Goal: Information Seeking & Learning: Learn about a topic

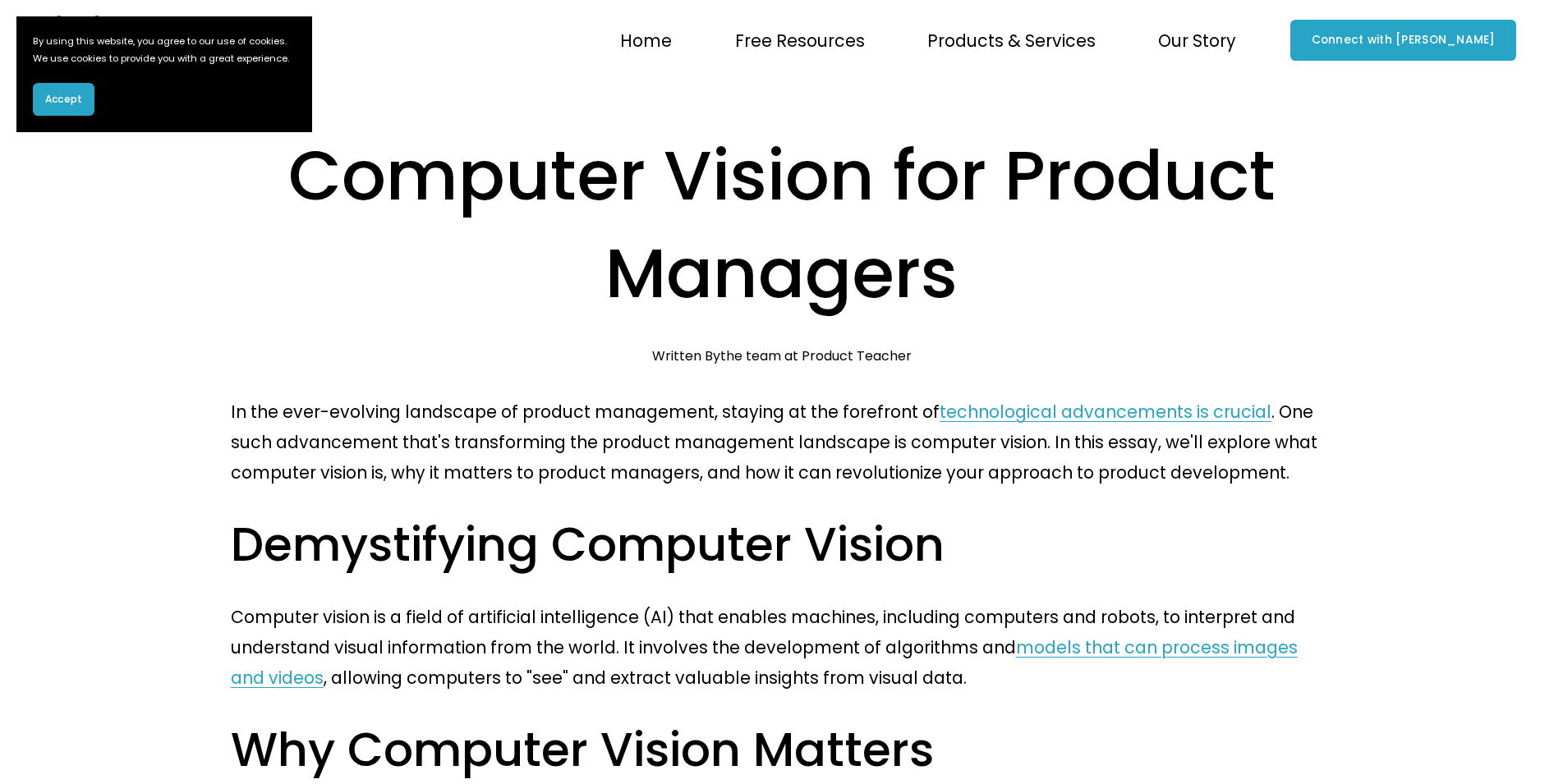
click at [909, 514] on h2 "Demystifying Computer Vision" at bounding box center [782, 544] width 1102 height 61
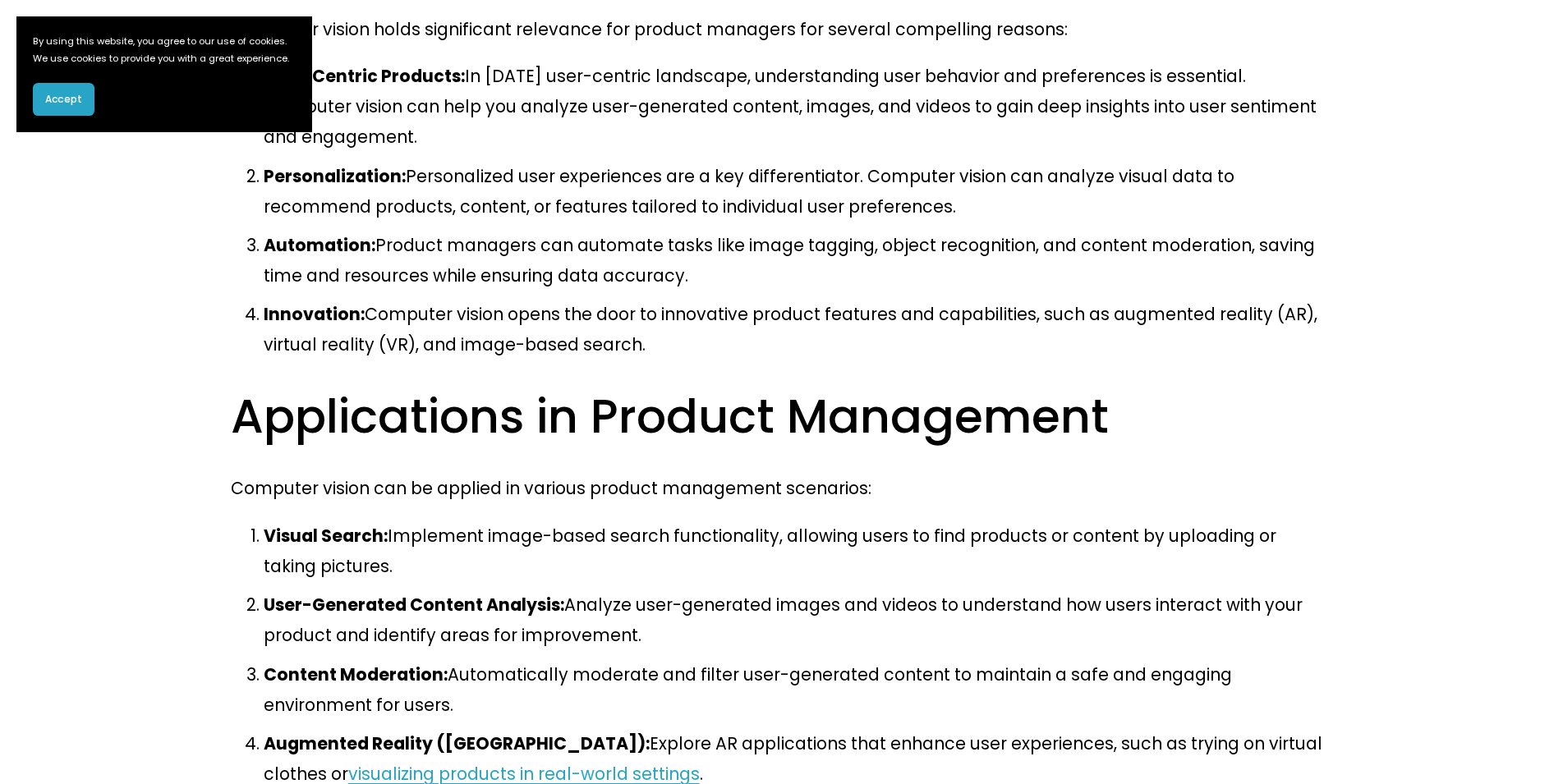
scroll to position [821, 0]
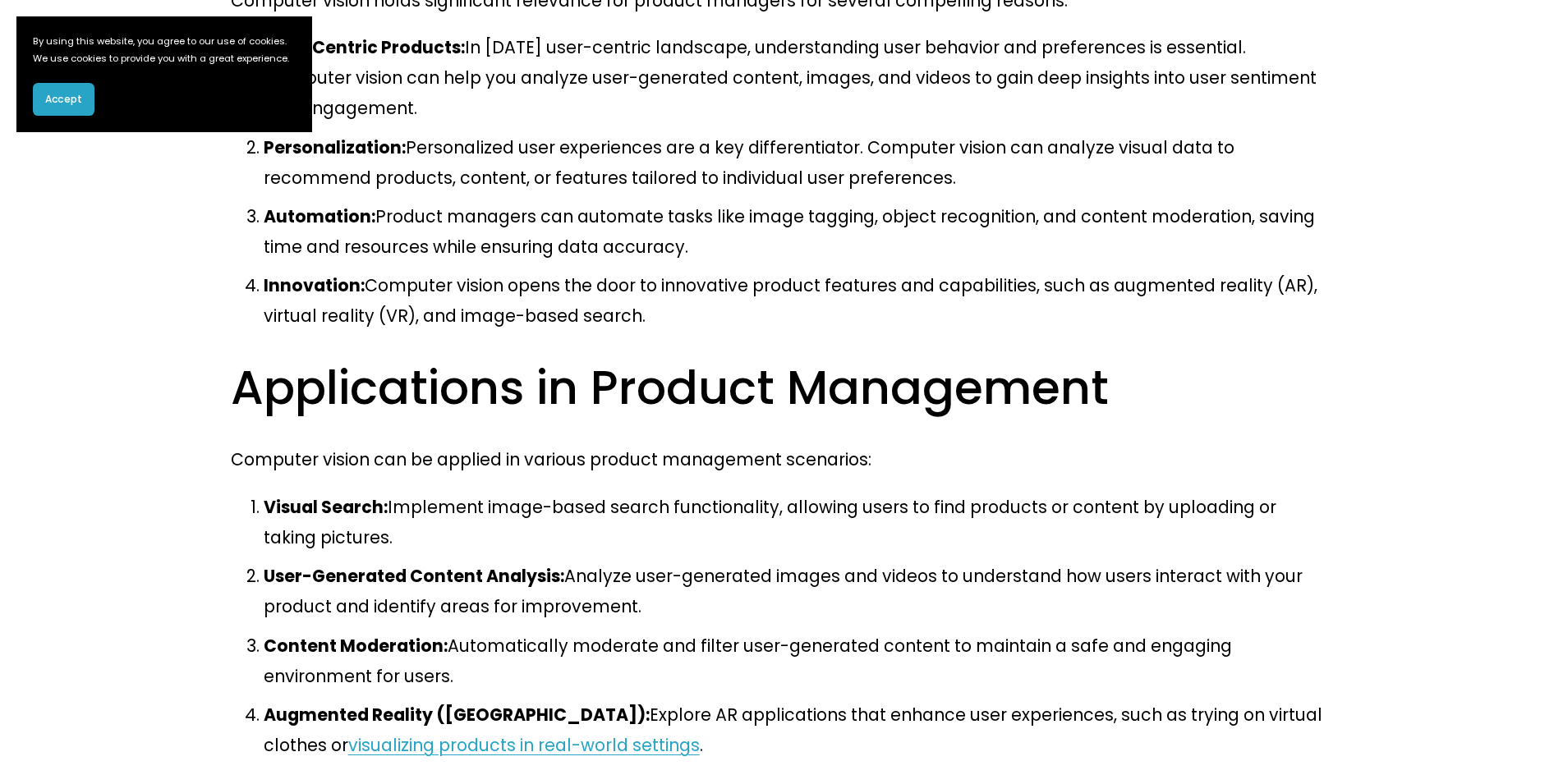
click at [700, 733] on link "visualizing products in real-world settings" at bounding box center [523, 745] width 351 height 24
click at [810, 560] on p "User-Generated Content Analysis: Analyze user-generated images and videos to un…" at bounding box center [797, 590] width 1069 height 61
click at [810, 492] on p "Visual Search: Implement image-based search functionality, allowing users to fi…" at bounding box center [797, 522] width 1069 height 61
click at [997, 630] on p "Content Moderation: Automatically moderate and filter user-generated content to…" at bounding box center [797, 660] width 1069 height 61
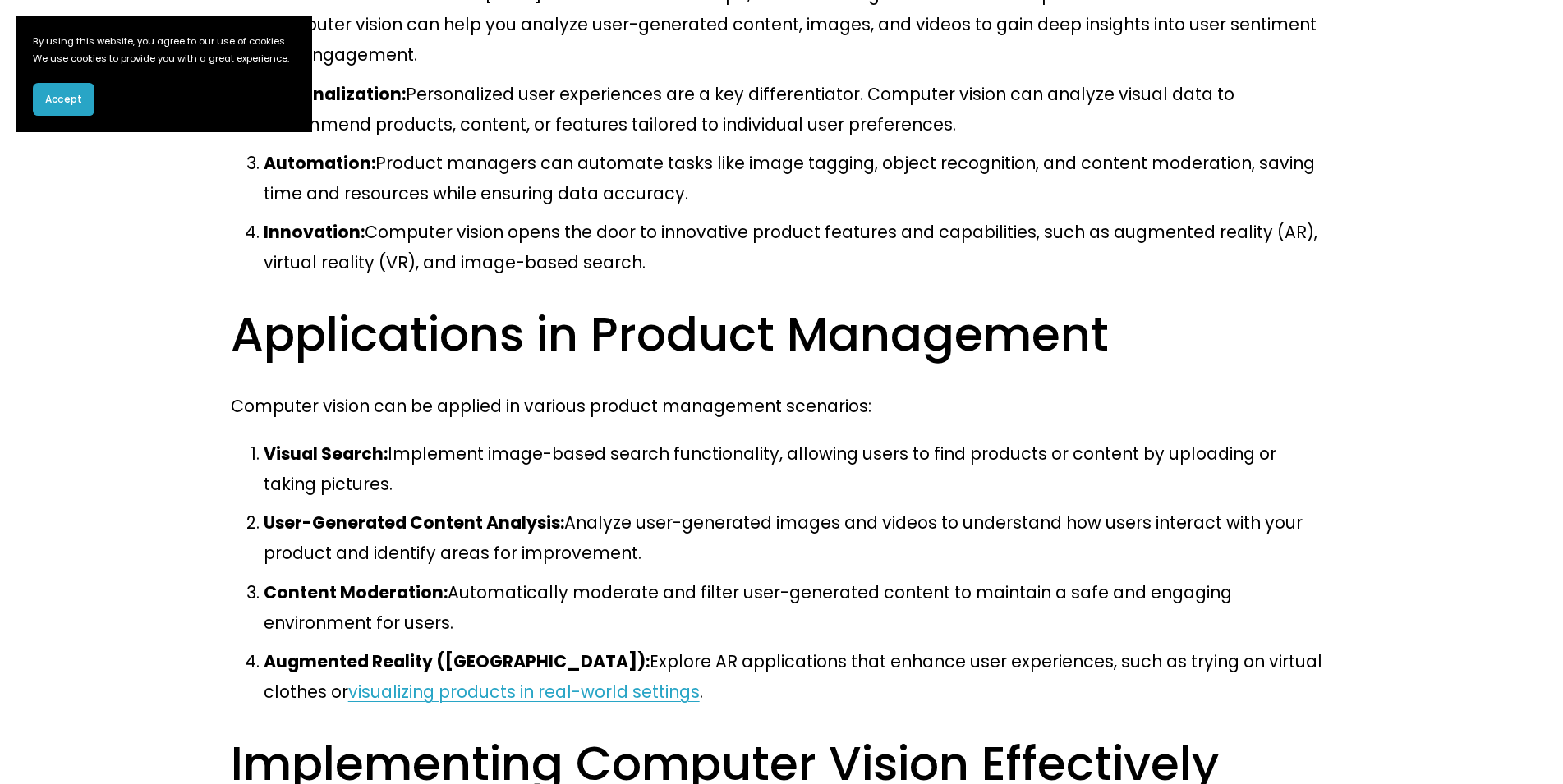
scroll to position [903, 0]
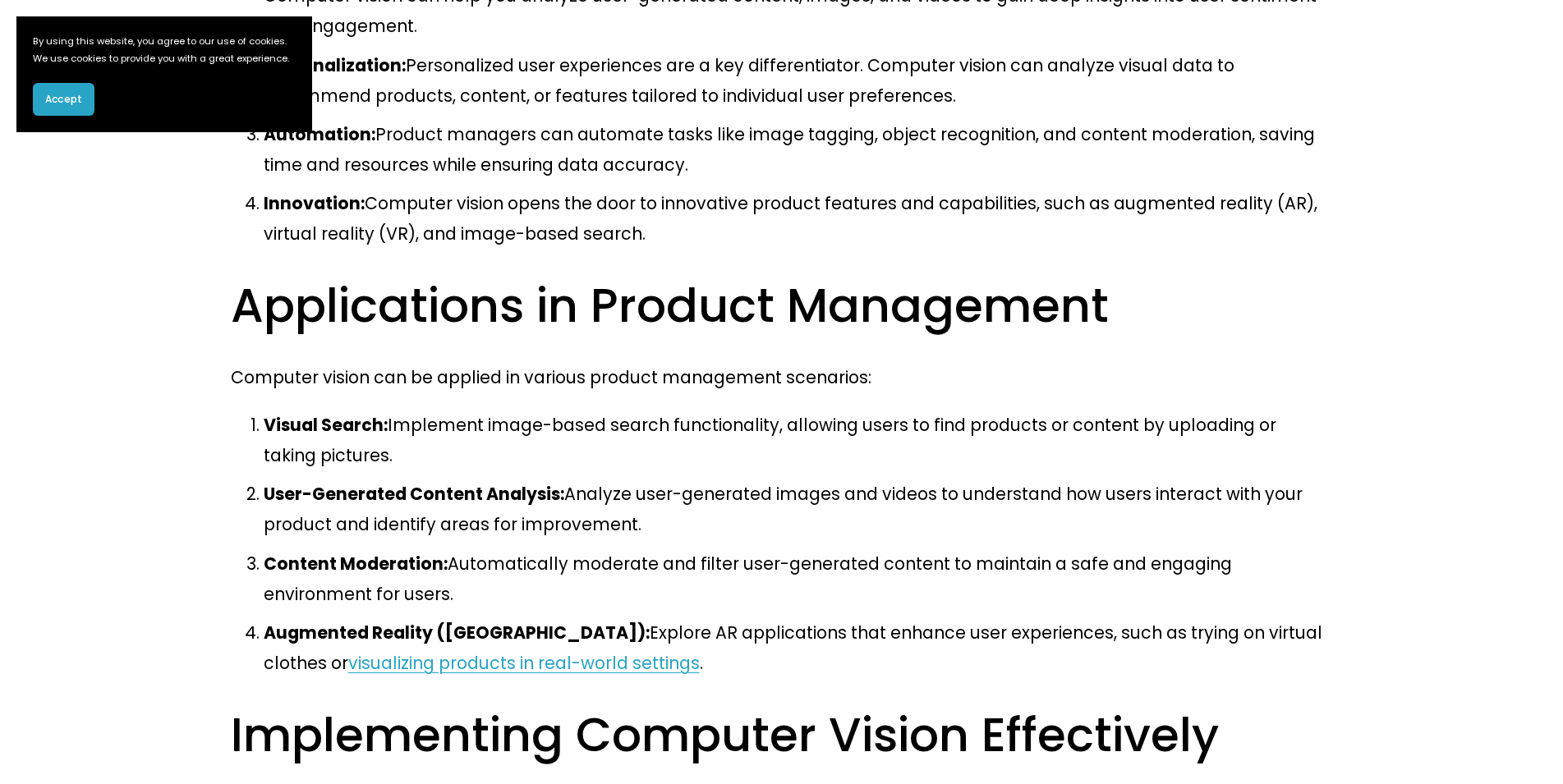
drag, startPoint x: 724, startPoint y: 594, endPoint x: 1308, endPoint y: 617, distance: 584.5
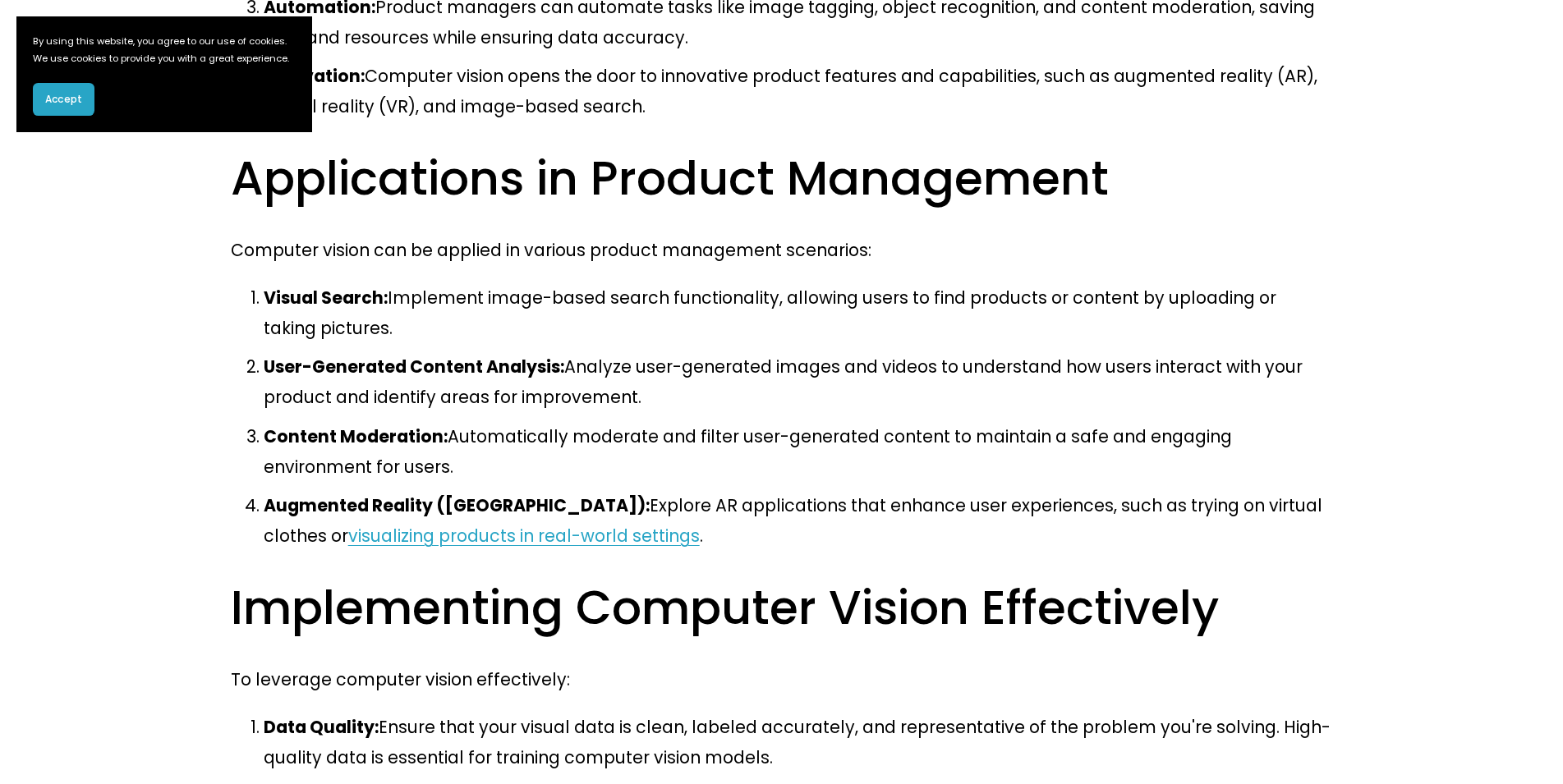
scroll to position [1067, 0]
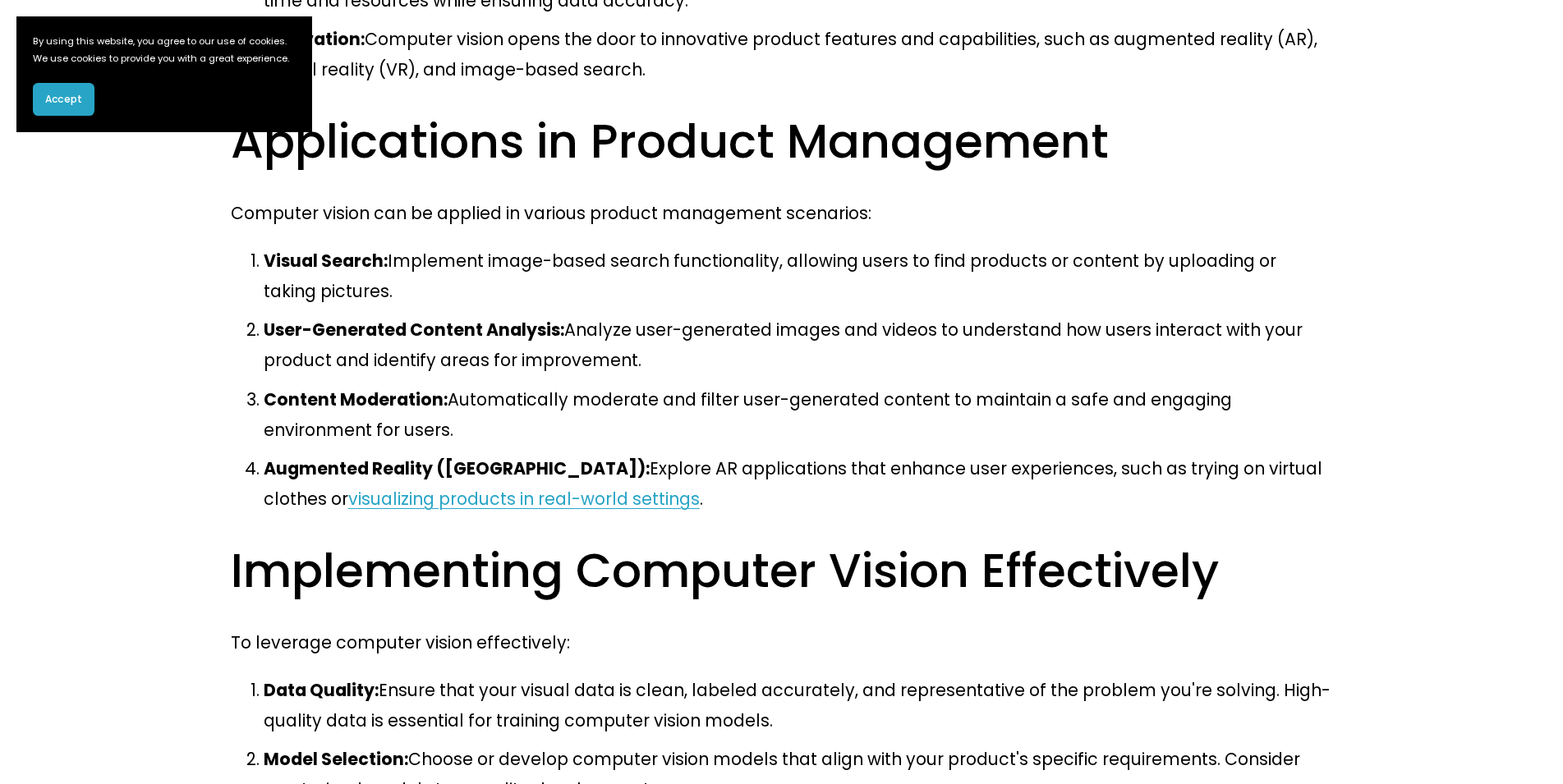
click at [361, 487] on link "visualizing products in real-world settings" at bounding box center [523, 499] width 351 height 24
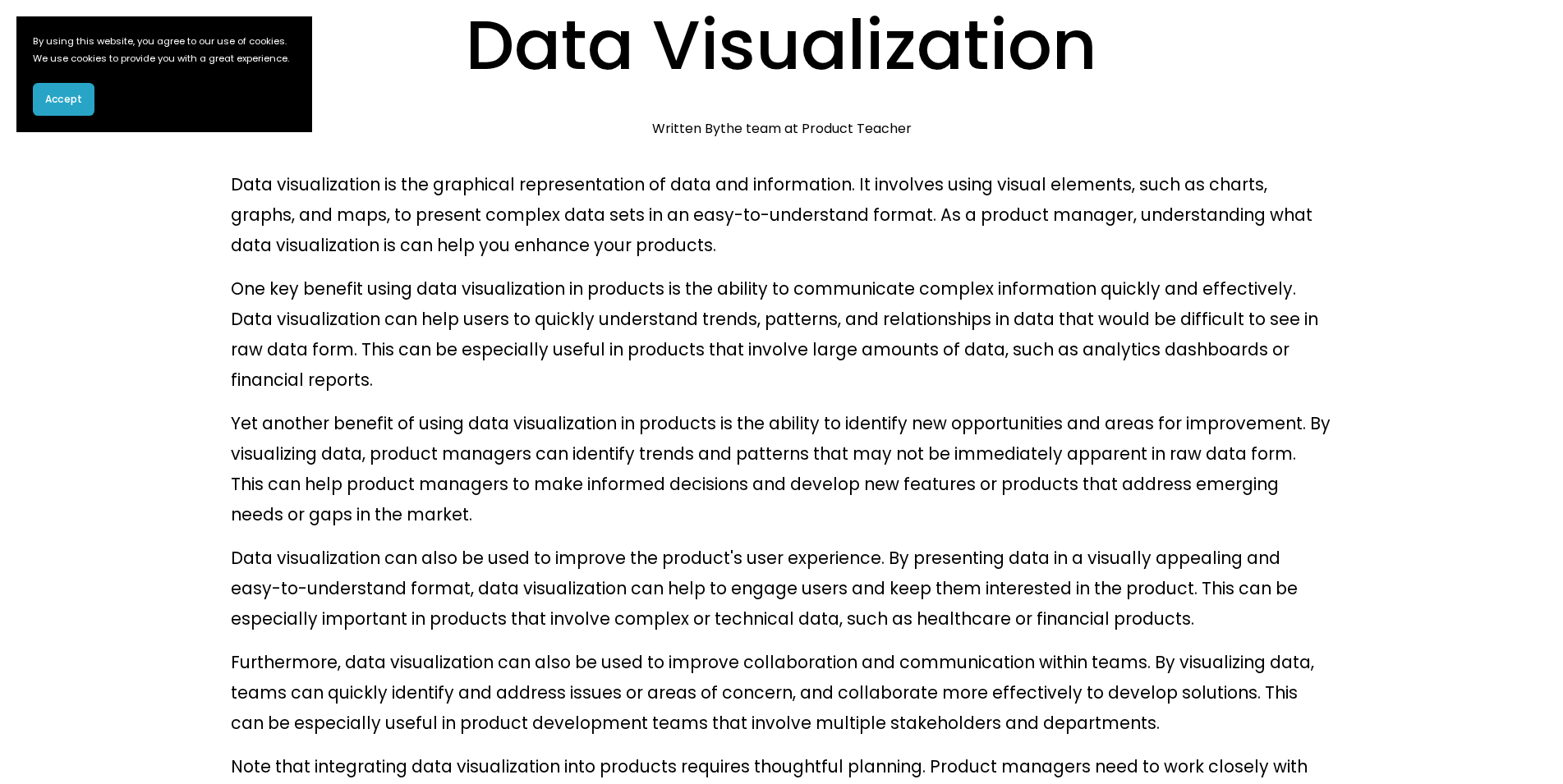
scroll to position [82, 0]
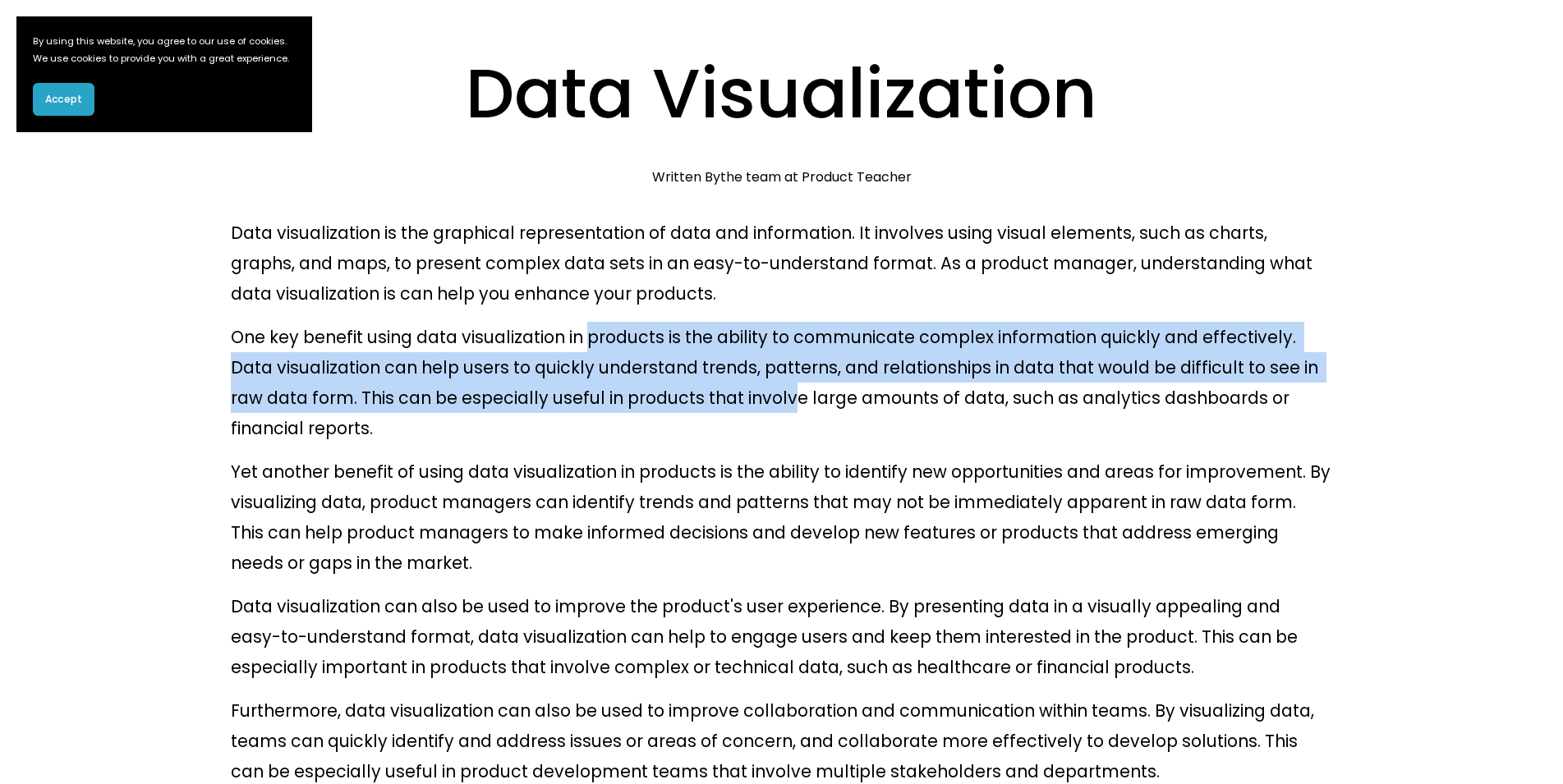
drag, startPoint x: 567, startPoint y: 298, endPoint x: 632, endPoint y: 360, distance: 89.8
click at [632, 360] on p "One key benefit using data visualization in products is the ability to communic…" at bounding box center [782, 383] width 1102 height 121
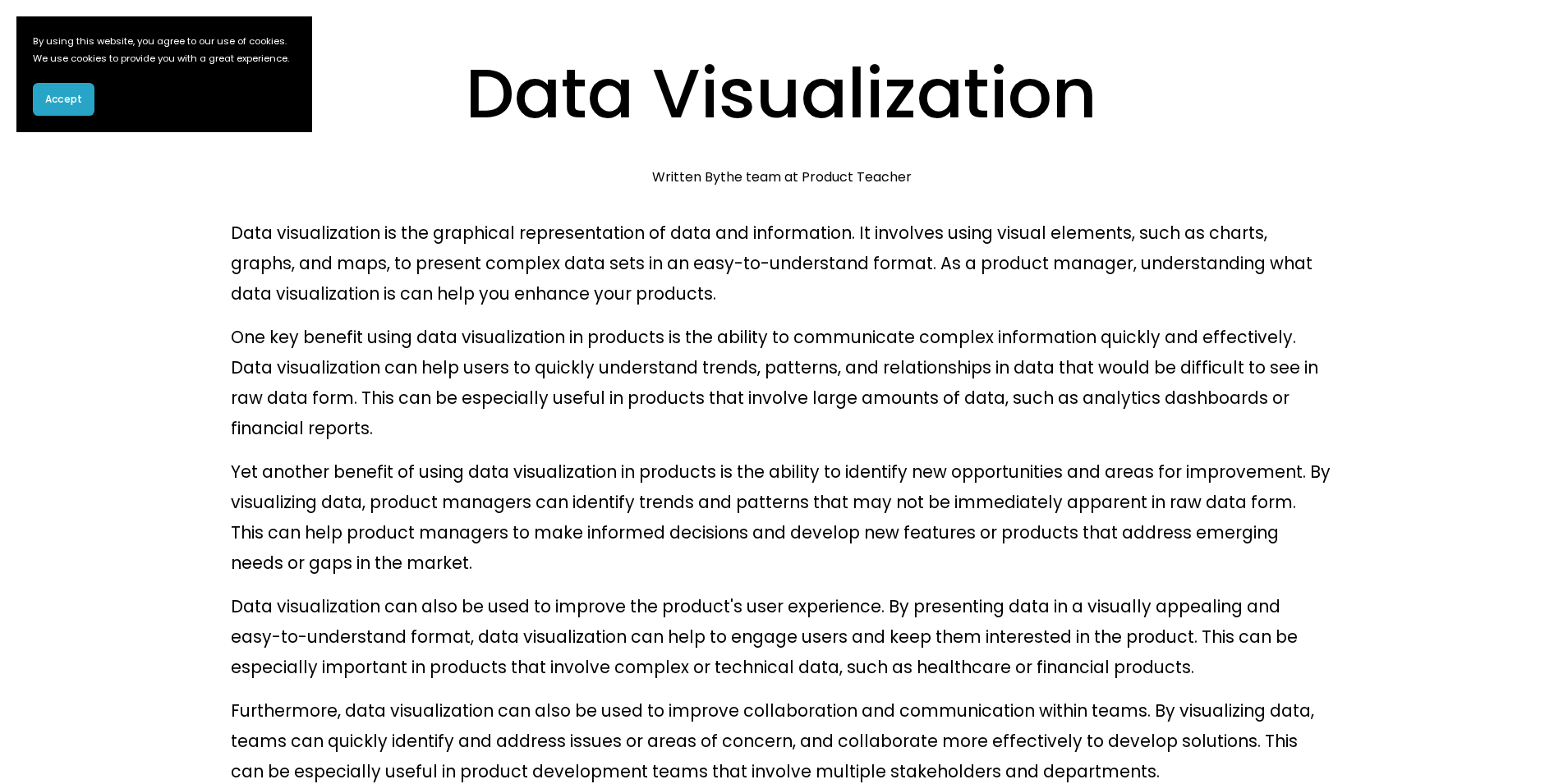
click at [632, 456] on p "Yet another benefit of using data visualization in products is the ability to i…" at bounding box center [782, 517] width 1102 height 121
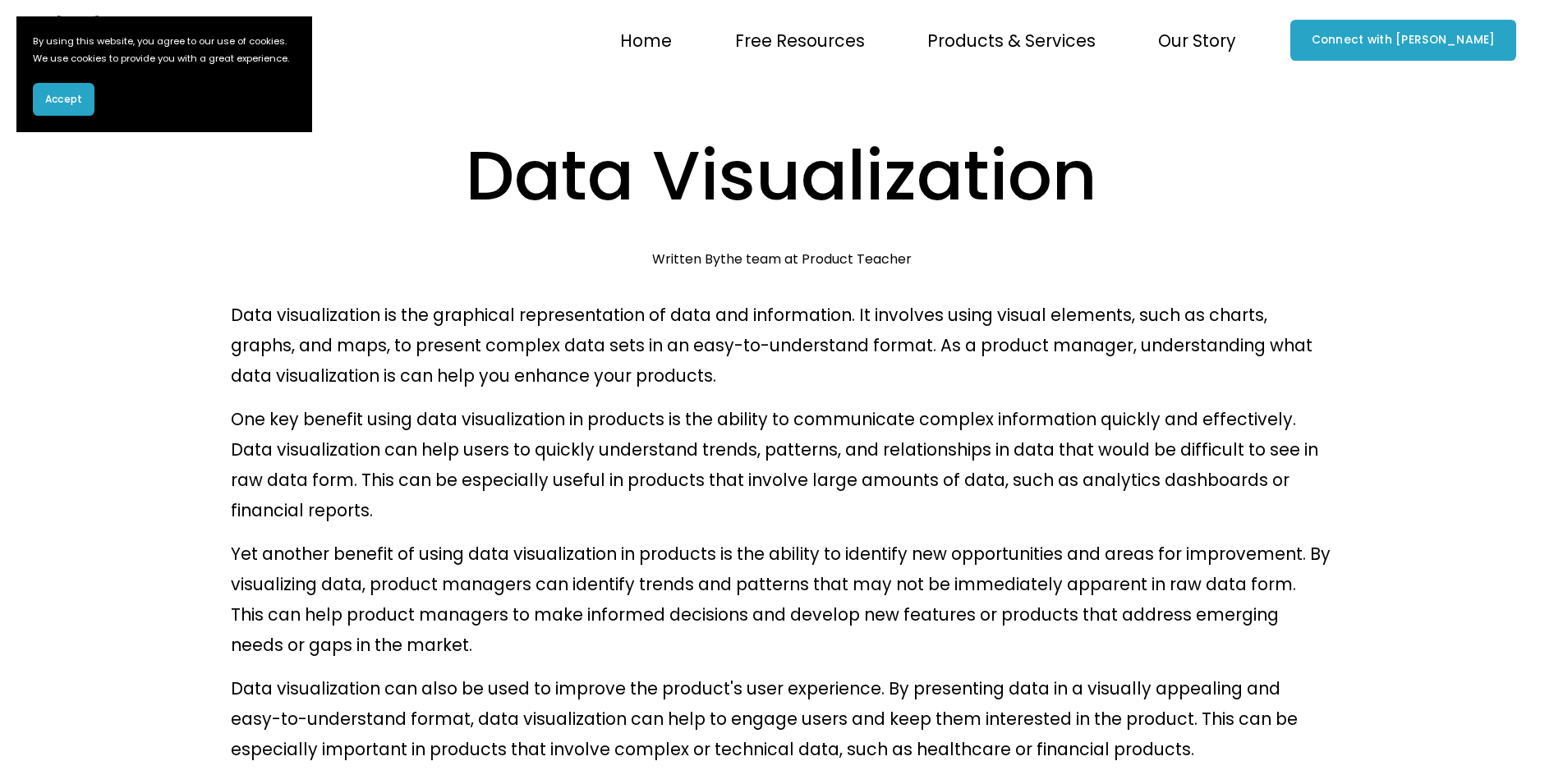
scroll to position [82, 0]
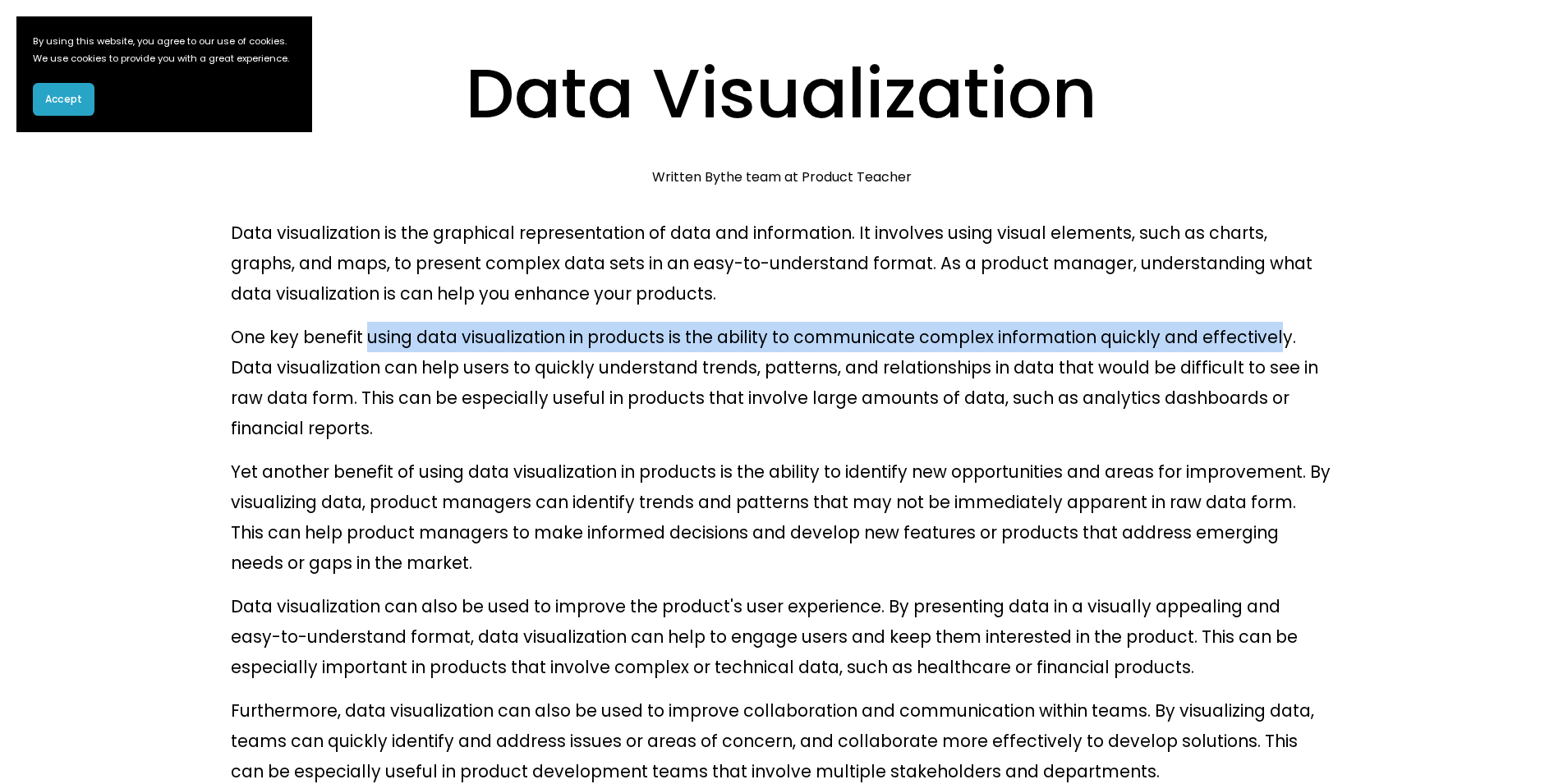
drag, startPoint x: 362, startPoint y: 306, endPoint x: 1213, endPoint y: 311, distance: 851.0
click at [1213, 322] on p "One key benefit using data visualization in products is the ability to communic…" at bounding box center [782, 383] width 1102 height 121
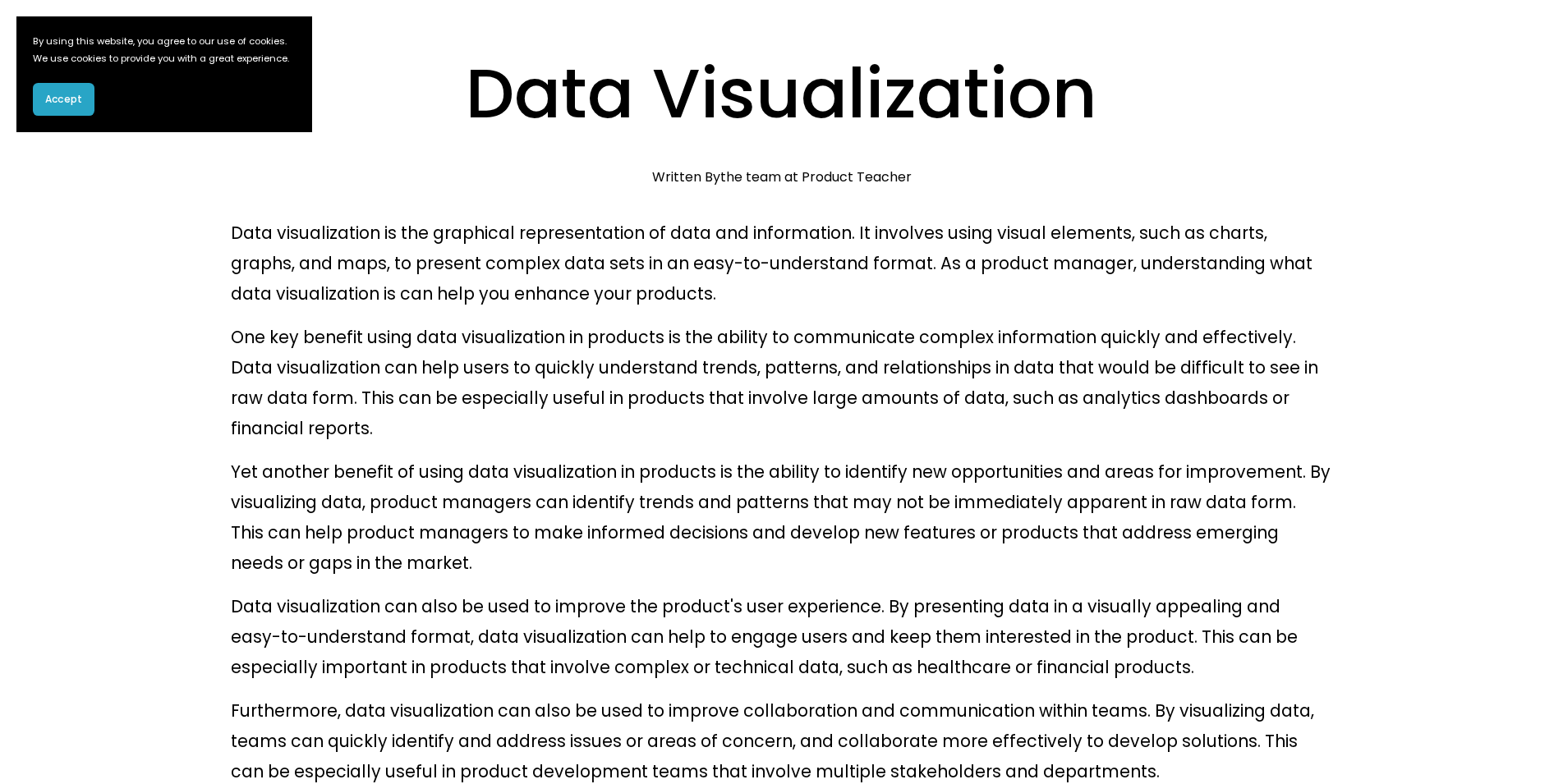
click at [553, 373] on p "One key benefit using data visualization in products is the ability to communic…" at bounding box center [782, 383] width 1102 height 121
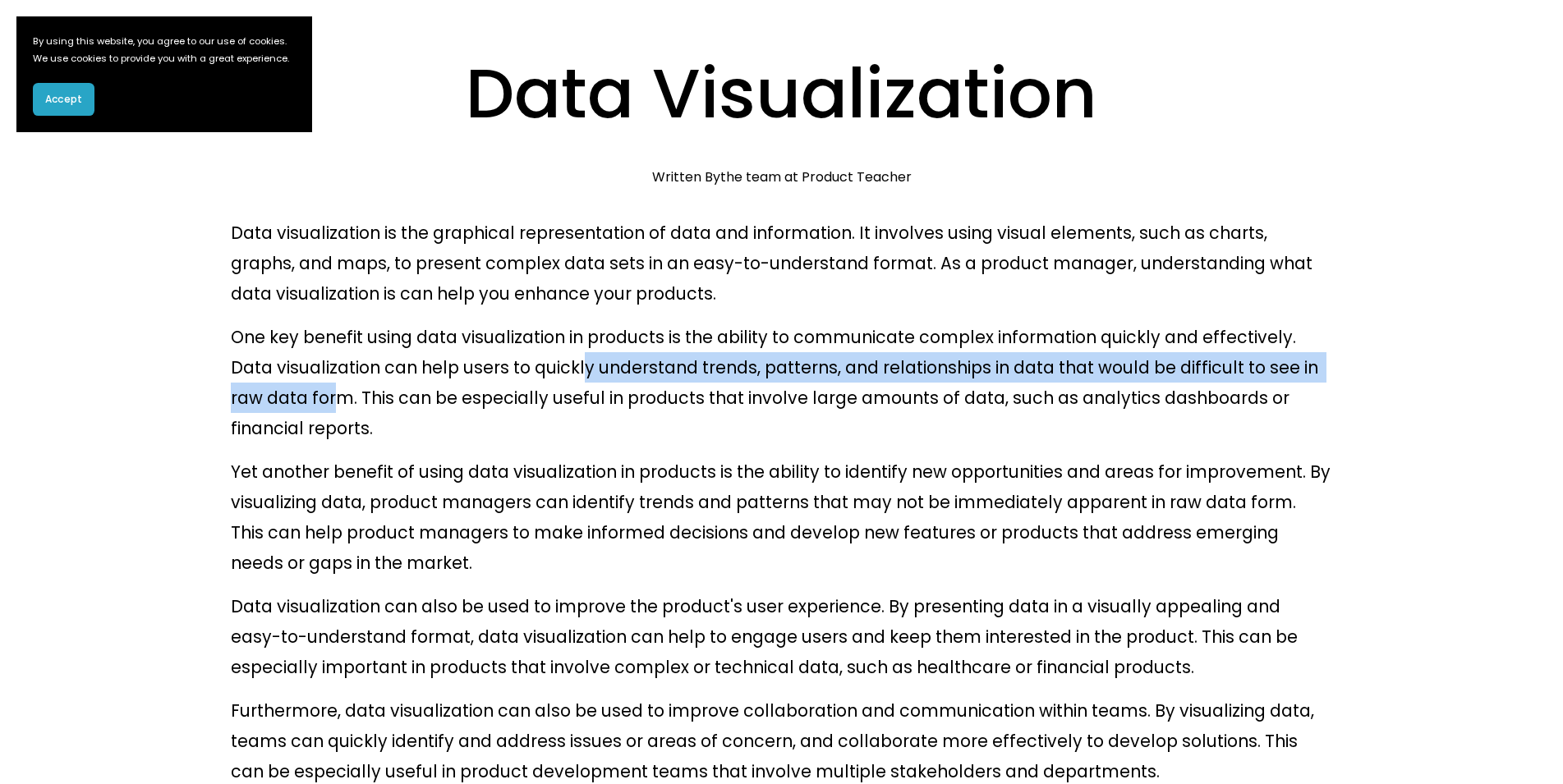
drag, startPoint x: 522, startPoint y: 341, endPoint x: 1307, endPoint y: 346, distance: 785.0
click at [1307, 346] on p "One key benefit using data visualization in products is the ability to communic…" at bounding box center [782, 383] width 1102 height 121
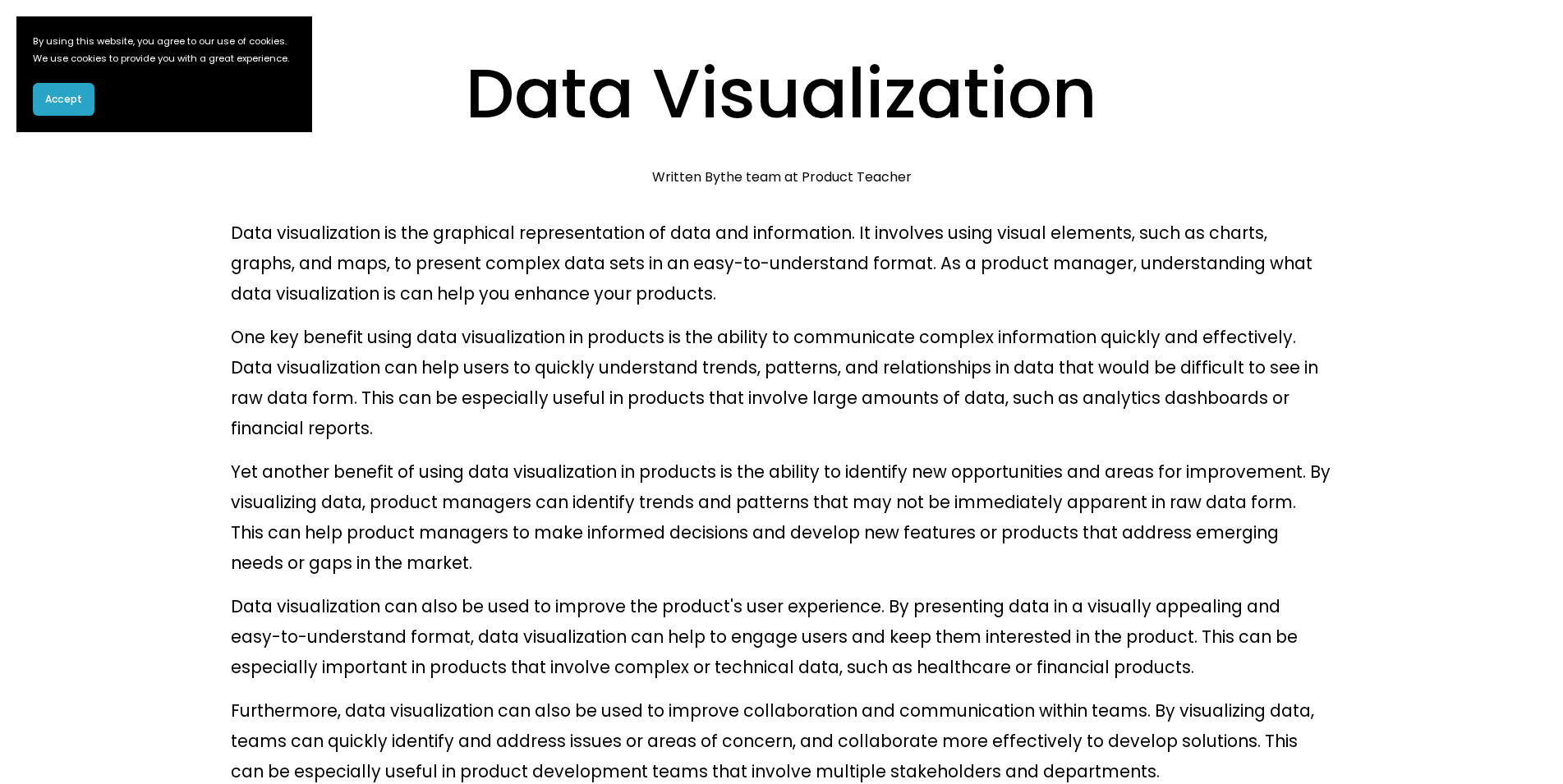
click at [1202, 376] on p "One key benefit using data visualization in products is the ability to communic…" at bounding box center [782, 383] width 1102 height 121
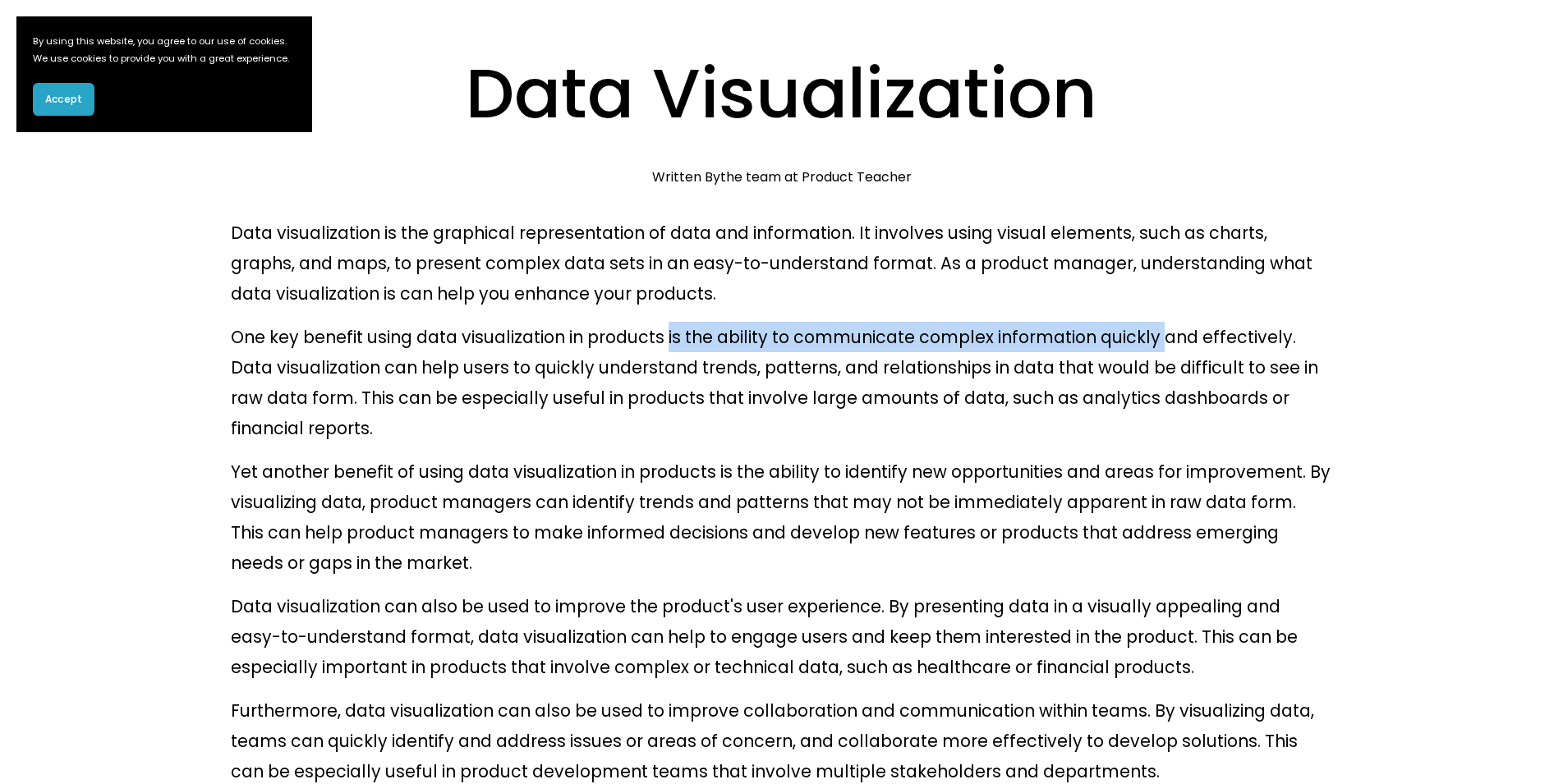
drag, startPoint x: 642, startPoint y: 304, endPoint x: 1103, endPoint y: 297, distance: 461.1
click at [1103, 322] on p "One key benefit using data visualization in products is the ability to communic…" at bounding box center [782, 383] width 1102 height 121
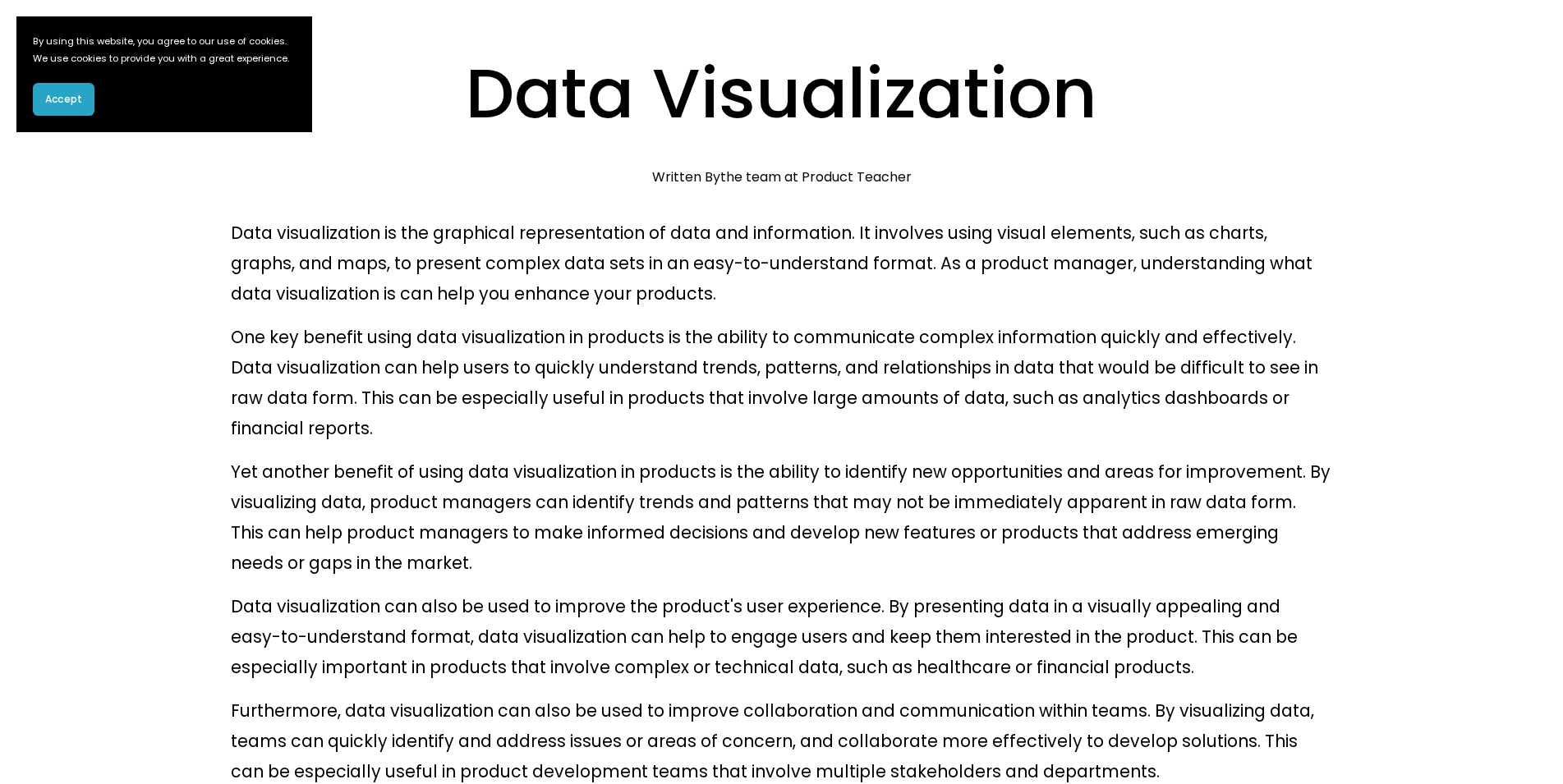
click at [1042, 363] on p "One key benefit using data visualization in products is the ability to communic…" at bounding box center [782, 383] width 1102 height 121
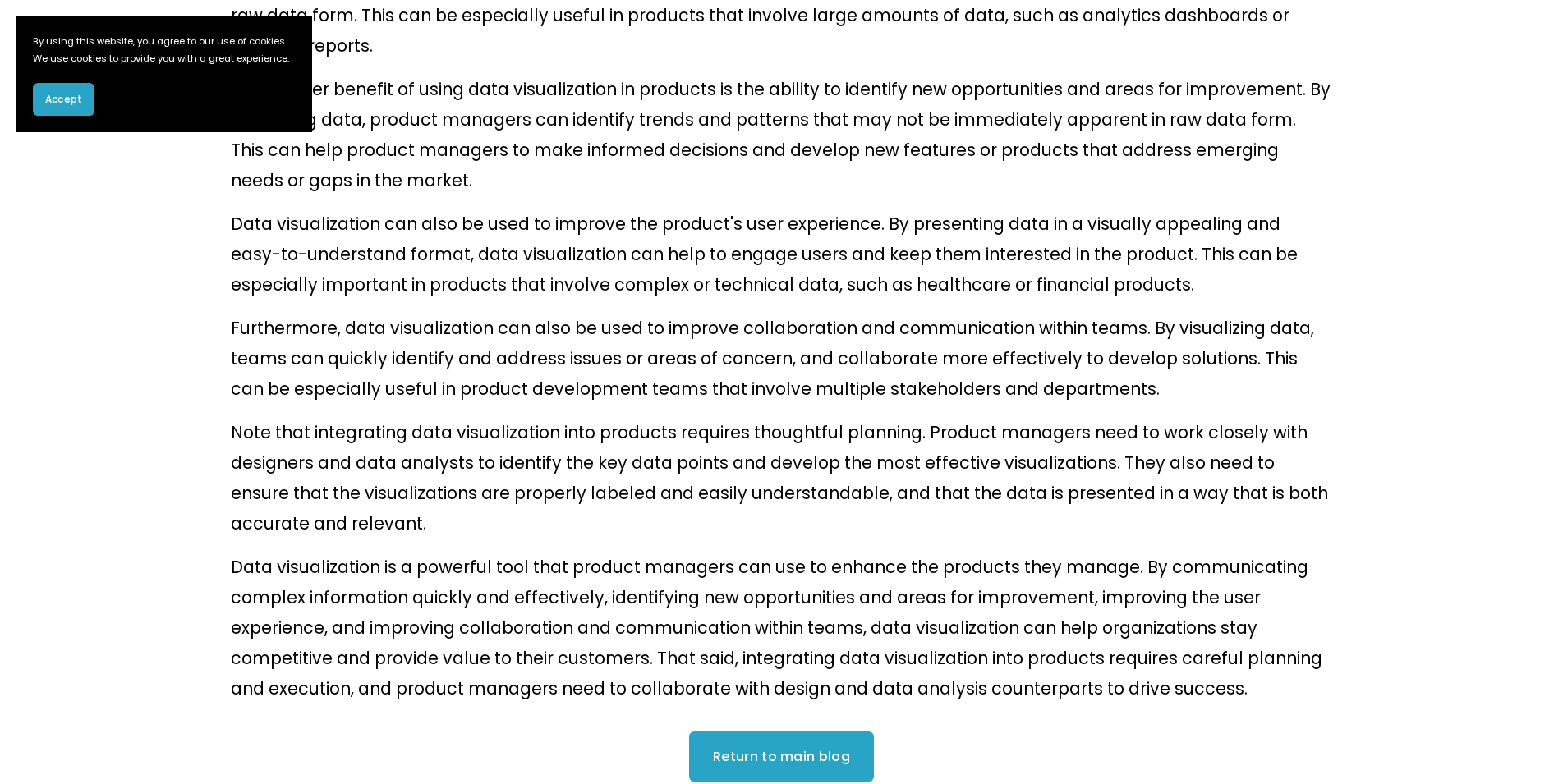
scroll to position [493, 0]
